Goal: Task Accomplishment & Management: Manage account settings

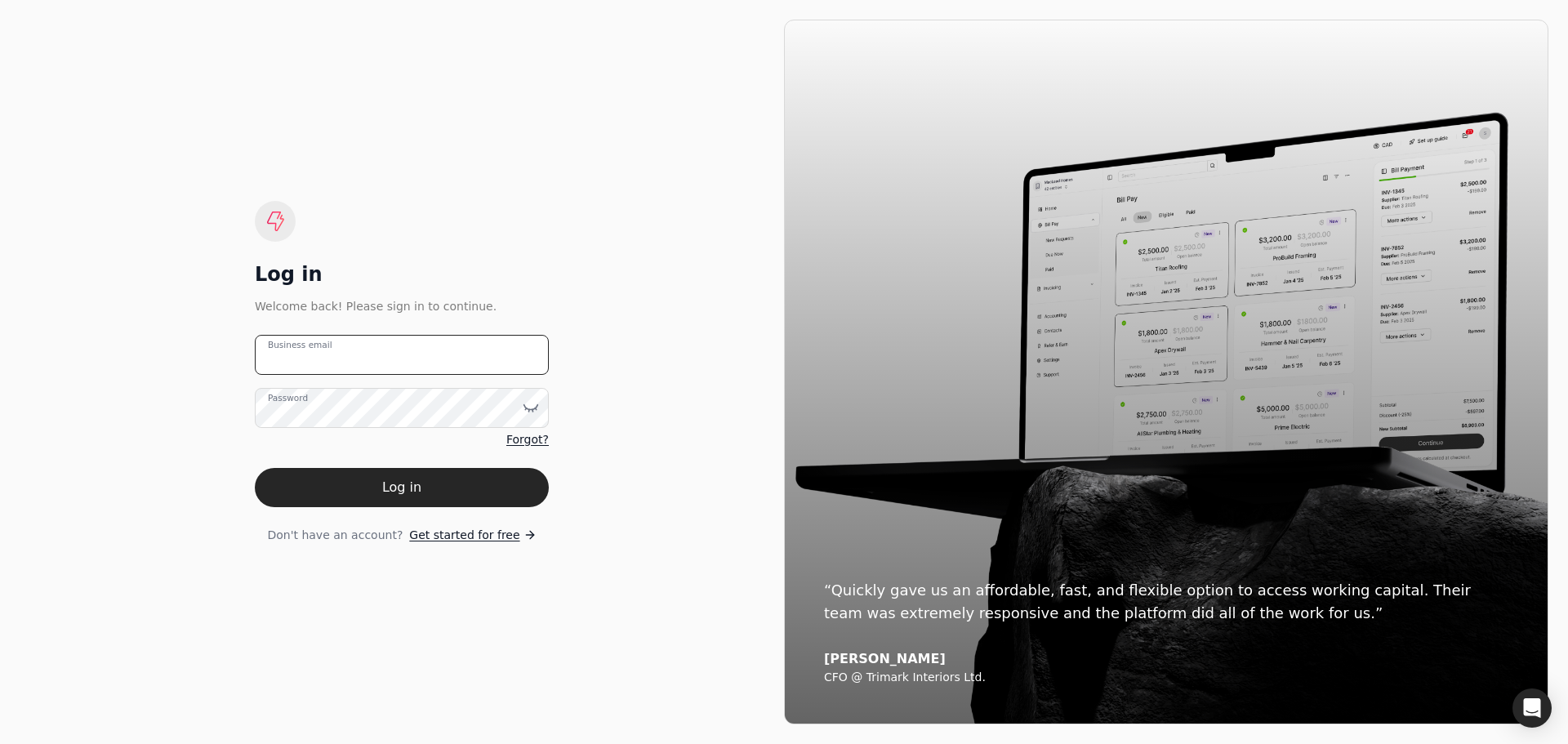
click at [383, 352] on email "Business email" at bounding box center [402, 354] width 294 height 40
click at [385, 359] on email "Business email" at bounding box center [402, 354] width 294 height 40
click at [332, 356] on email "Business email" at bounding box center [402, 354] width 294 height 40
type email "[EMAIL_ADDRESS][DOMAIN_NAME]"
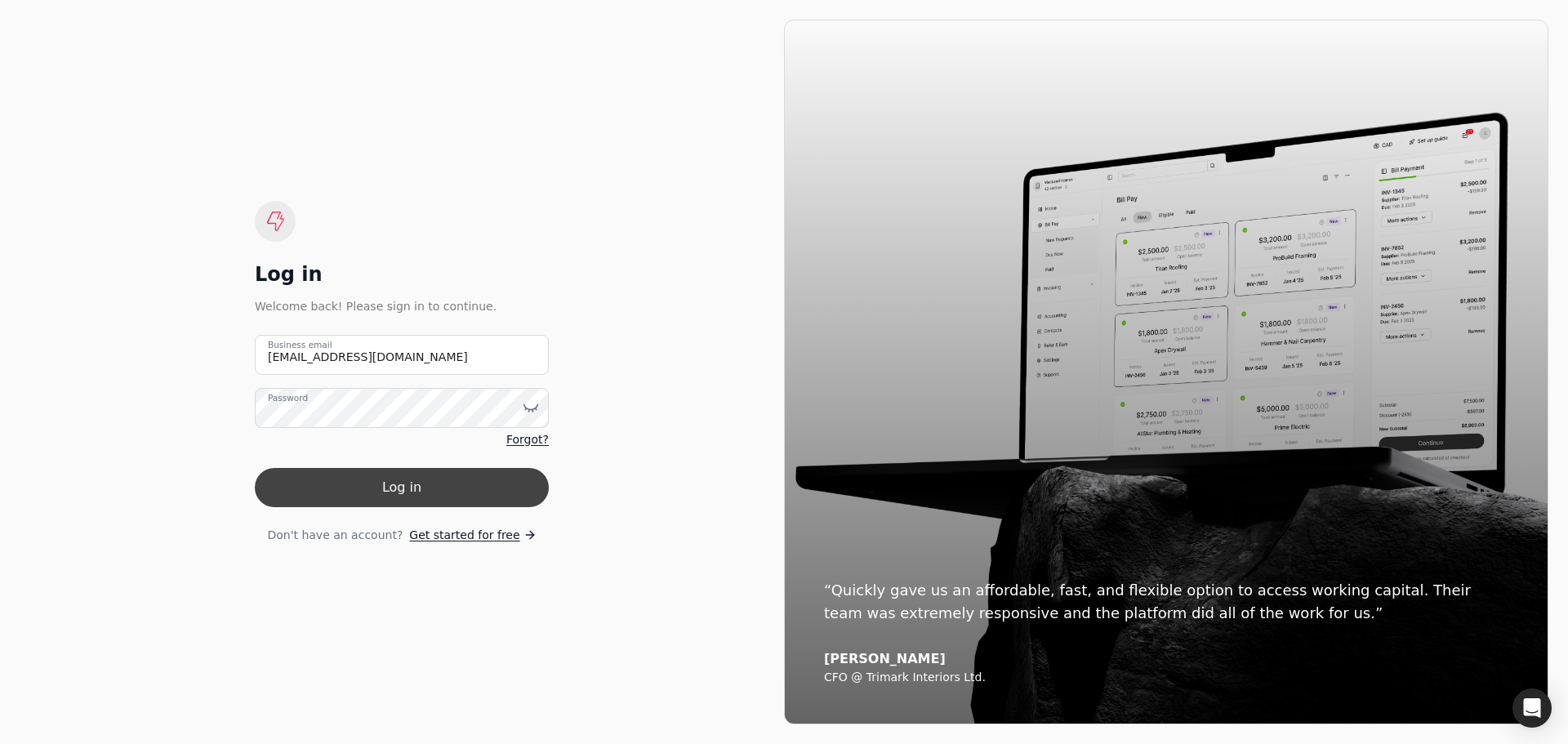
click at [469, 489] on button "Log in" at bounding box center [402, 488] width 294 height 39
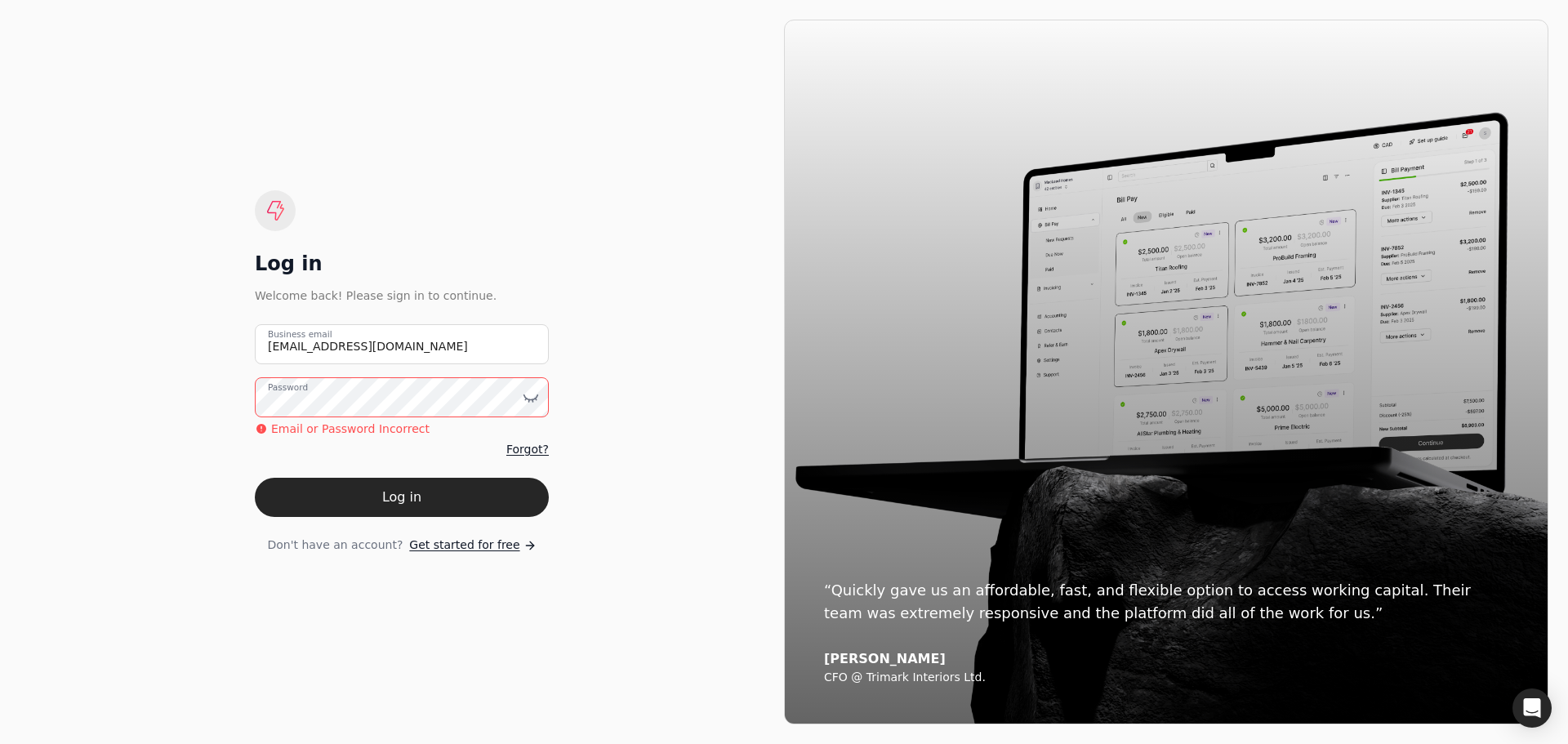
click at [235, 393] on div "Log in Welcome back! Please sign in to continue. [EMAIL_ADDRESS][DOMAIN_NAME] B…" at bounding box center [402, 372] width 764 height 705
click at [536, 400] on icon at bounding box center [530, 397] width 16 height 16
click at [404, 494] on button "Log in" at bounding box center [402, 497] width 294 height 39
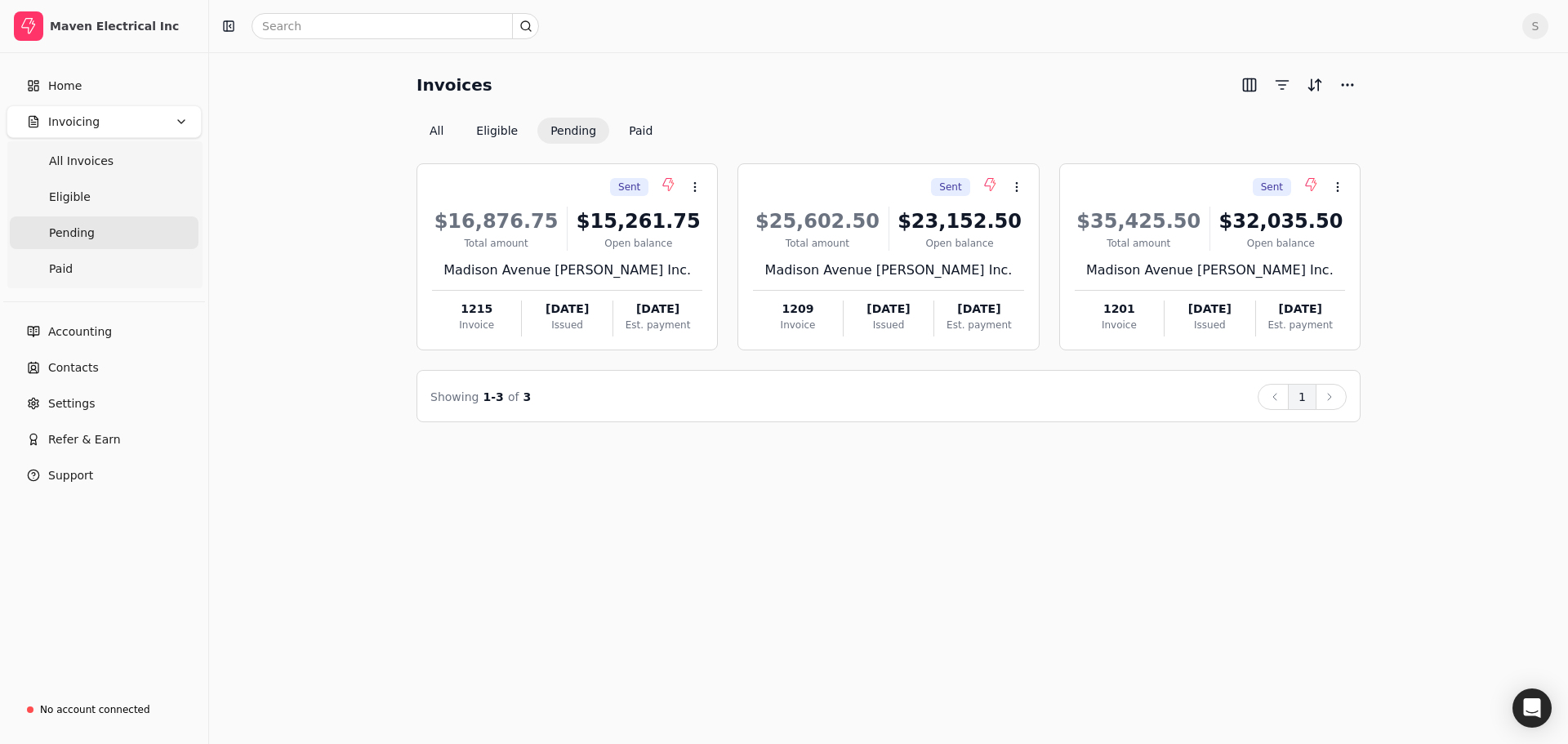
click at [1058, 579] on div "Invoices All Eligible Pending Paid Sent Context Menu Button $16,876.75 Total am…" at bounding box center [889, 398] width 1359 height 692
click at [942, 534] on div "Invoices All Eligible Pending Paid Sent Context Menu Button $16,876.75 Total am…" at bounding box center [889, 398] width 1359 height 692
click at [663, 179] on icon at bounding box center [668, 184] width 13 height 13
click at [654, 528] on div "Invoices All Eligible Pending Paid Sent Context Menu Button $16,876.75 Total am…" at bounding box center [889, 398] width 1359 height 692
click at [691, 187] on icon at bounding box center [695, 187] width 13 height 13
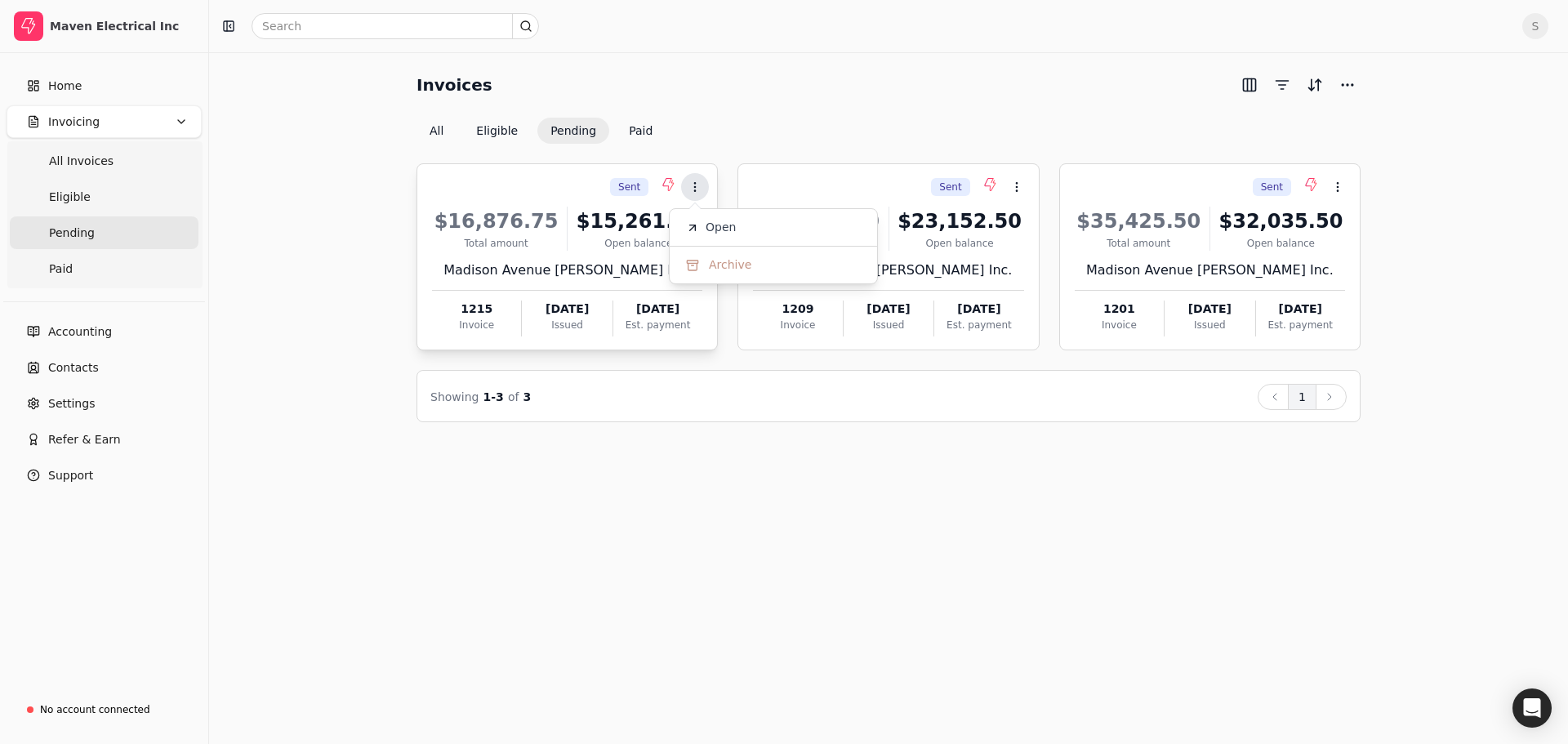
click at [691, 187] on icon at bounding box center [695, 187] width 13 height 13
click at [866, 637] on div "Invoices All Eligible Pending Paid Sent Context Menu Button $16,876.75 Total am…" at bounding box center [889, 398] width 1359 height 692
